Goal: Task Accomplishment & Management: Complete application form

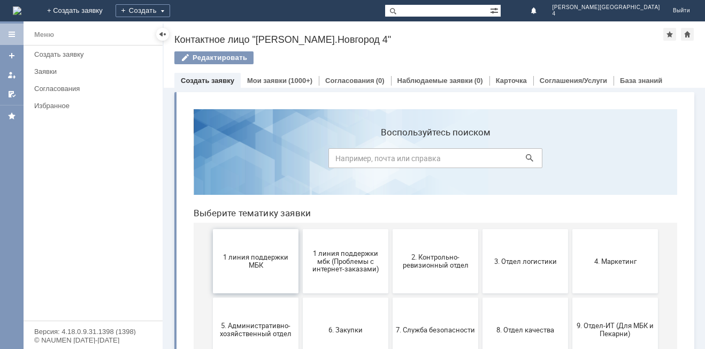
click at [263, 250] on button "1 линия поддержки МБК" at bounding box center [256, 261] width 86 height 64
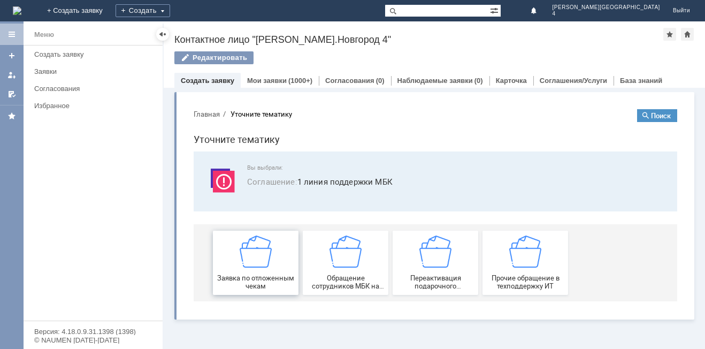
click at [262, 243] on img at bounding box center [256, 251] width 32 height 32
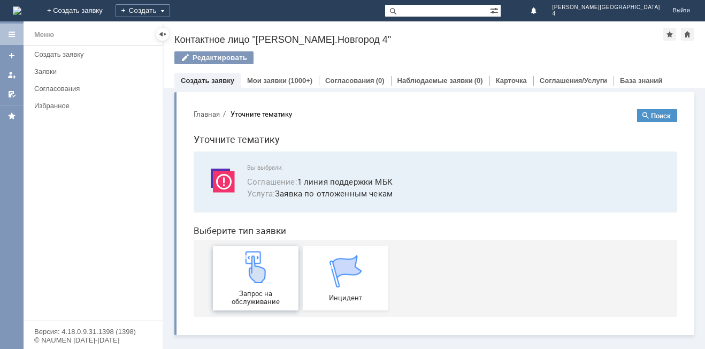
click at [253, 278] on img at bounding box center [256, 267] width 32 height 32
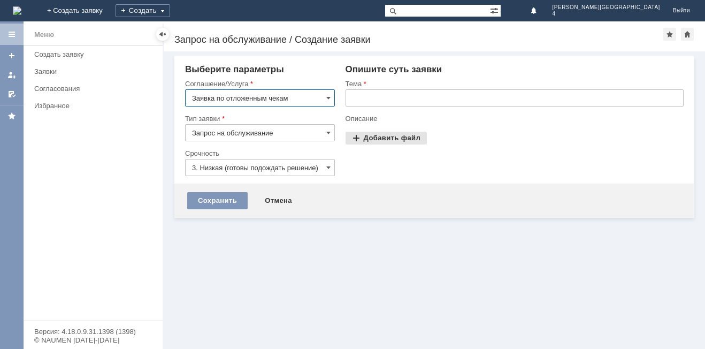
click at [385, 138] on div "Опишите суть заявки Тема Описание Прикрепить файлы Добавить файл Перетащите фай…" at bounding box center [509, 123] width 349 height 119
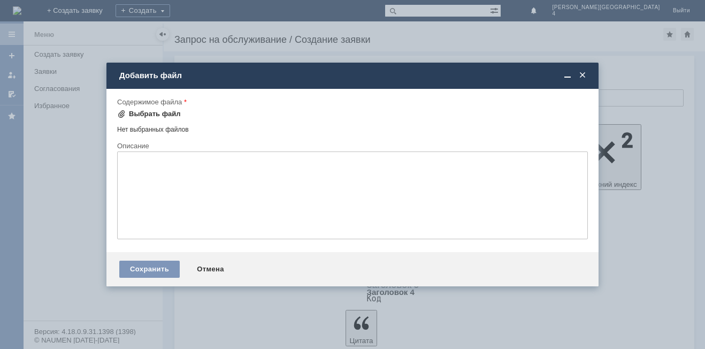
click at [147, 113] on div "Выбрать файл" at bounding box center [155, 114] width 52 height 9
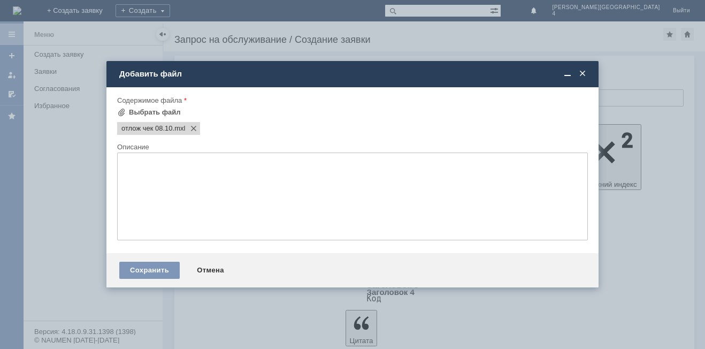
click at [188, 200] on textarea at bounding box center [352, 196] width 471 height 88
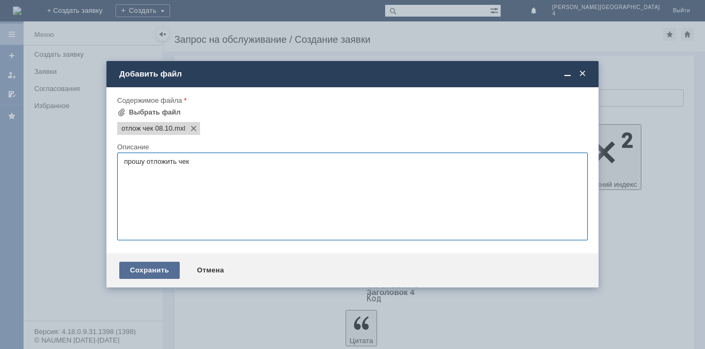
type textarea "прошу отложить чек"
click at [156, 265] on div "Сохранить" at bounding box center [149, 270] width 60 height 17
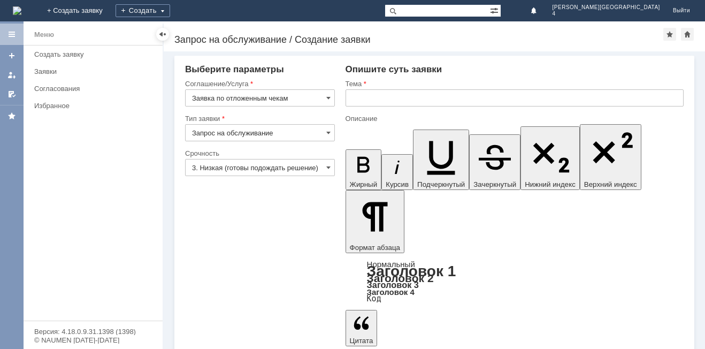
click at [398, 90] on div "Тема" at bounding box center [514, 96] width 338 height 35
click at [400, 95] on input "text" at bounding box center [514, 97] width 338 height 17
type input "отложенный чек"
